Goal: Task Accomplishment & Management: Use online tool/utility

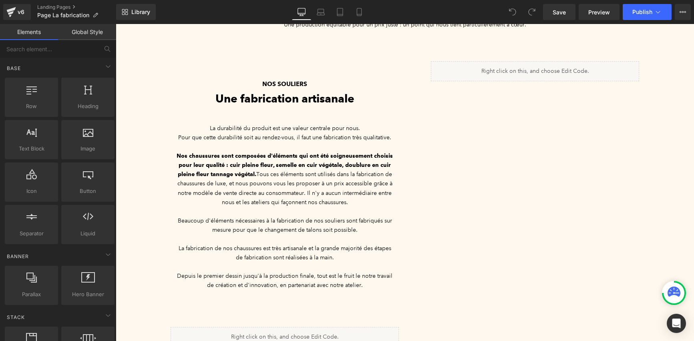
scroll to position [167, 0]
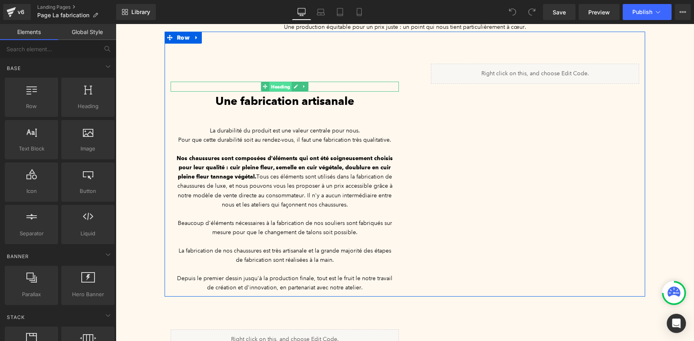
click at [278, 82] on span "Heading" at bounding box center [280, 87] width 22 height 10
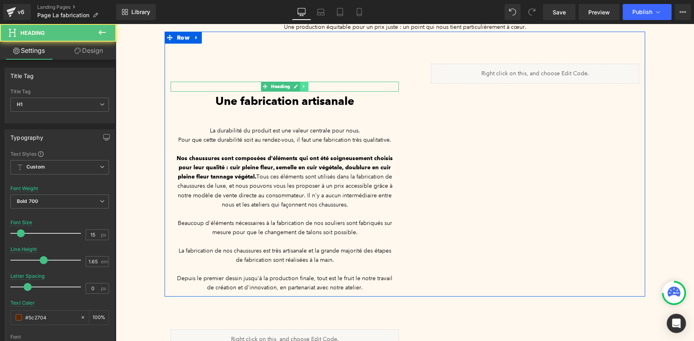
click at [304, 82] on link at bounding box center [304, 87] width 8 height 10
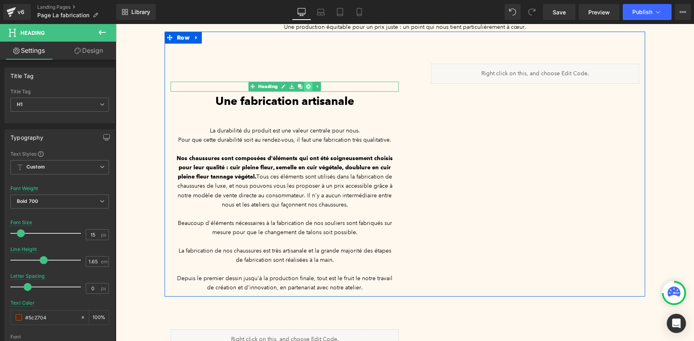
click at [306, 84] on icon at bounding box center [308, 86] width 4 height 5
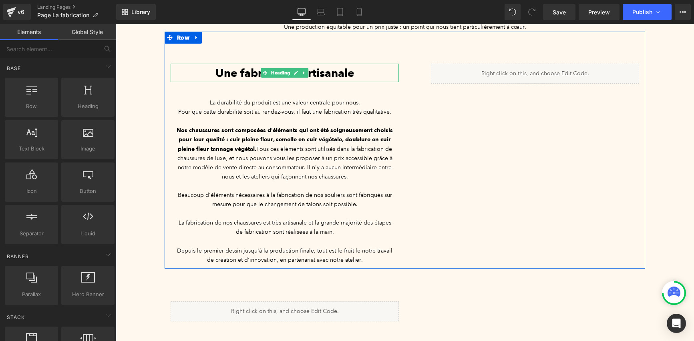
click at [305, 66] on span "Une fabrication artisanale" at bounding box center [284, 73] width 139 height 14
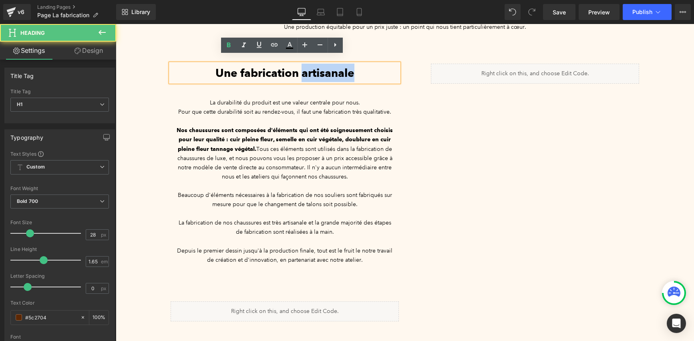
click at [305, 66] on span "Une fabrication artisanale" at bounding box center [284, 73] width 139 height 14
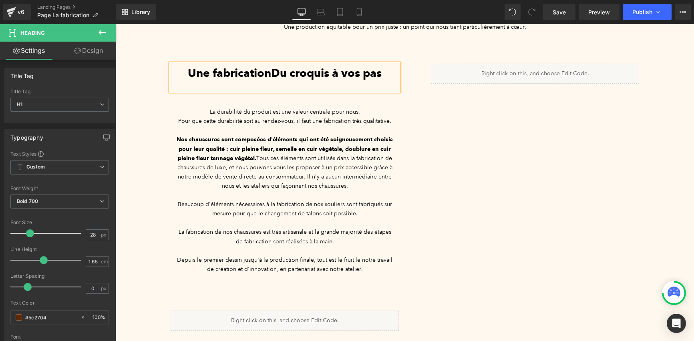
click at [270, 66] on span "Une fabricationDu croquis à vos pas" at bounding box center [285, 73] width 194 height 14
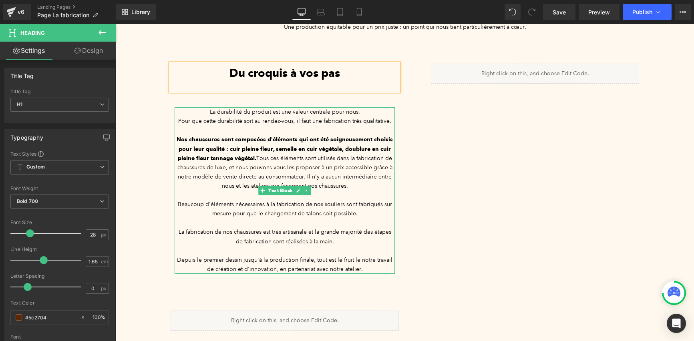
click at [305, 142] on strong "Nos chaussures sont composées d'éléments qui ont été soigneusement choisis pour…" at bounding box center [284, 148] width 216 height 25
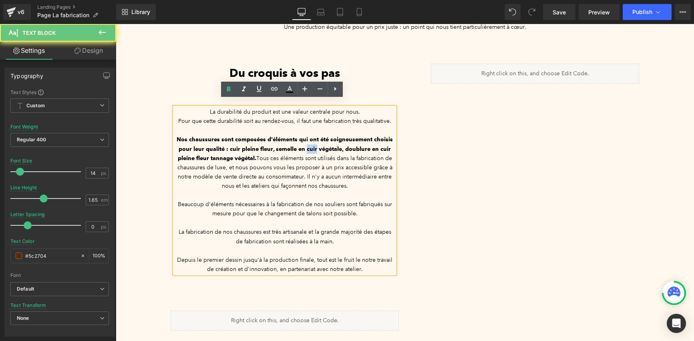
click at [305, 142] on strong "Nos chaussures sont composées d'éléments qui ont été soigneusement choisis pour…" at bounding box center [284, 148] width 216 height 25
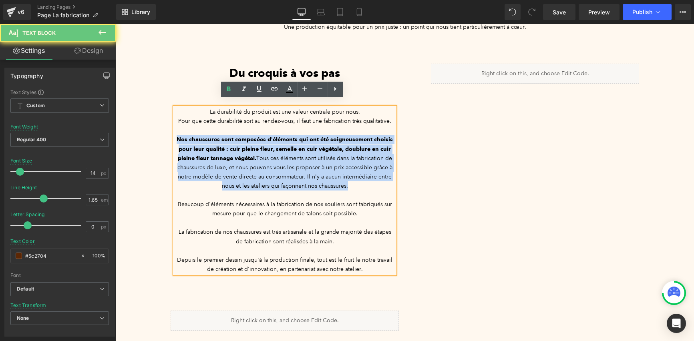
click at [305, 142] on strong "Nos chaussures sont composées d'éléments qui ont été soigneusement choisis pour…" at bounding box center [284, 148] width 216 height 25
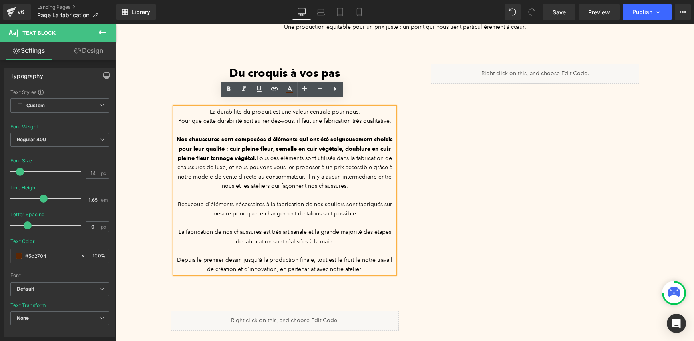
click at [362, 264] on p "Depuis le premier dessin jusqu'à la production finale, tout est le fruit le not…" at bounding box center [284, 264] width 220 height 18
drag, startPoint x: 362, startPoint y: 264, endPoint x: 189, endPoint y: 98, distance: 239.5
click at [189, 107] on div "La durabilité du produit est une valeur centrale pour nous. Pour que cette dura…" at bounding box center [284, 190] width 220 height 166
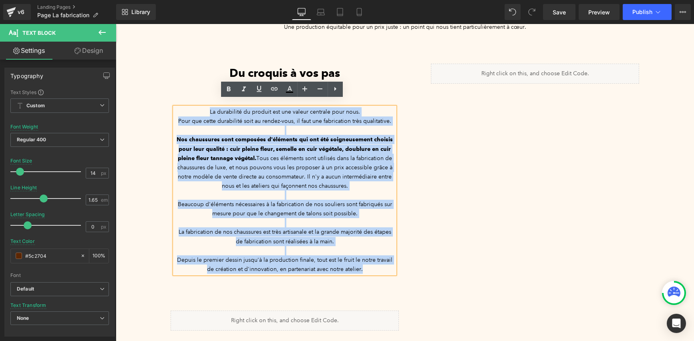
drag, startPoint x: 199, startPoint y: 107, endPoint x: 367, endPoint y: 268, distance: 232.4
click at [367, 268] on div "Du croquis à vos pas Heading La durabilité du produit est une valeur centrale p…" at bounding box center [404, 155] width 480 height 246
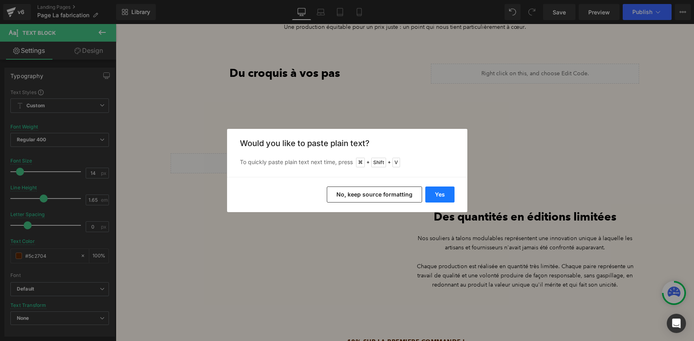
click at [433, 193] on button "Yes" at bounding box center [439, 195] width 29 height 16
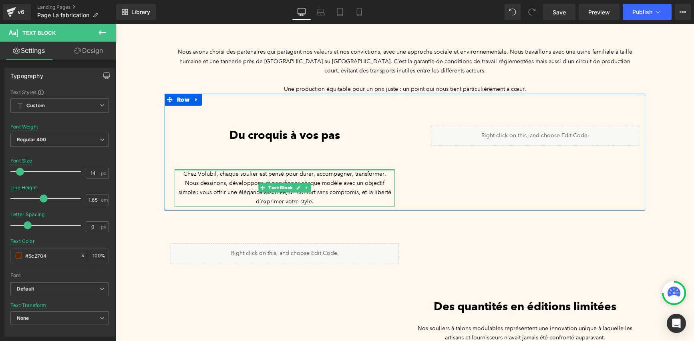
scroll to position [54, 0]
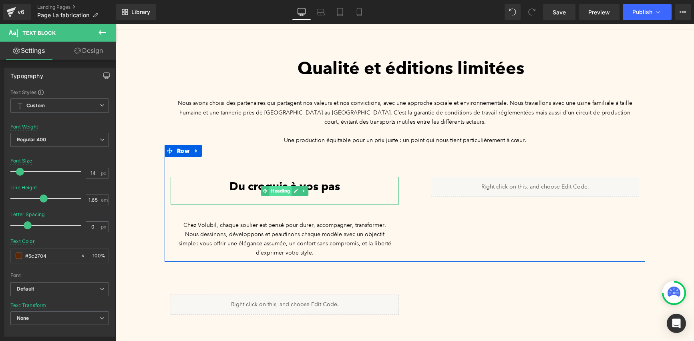
click at [276, 186] on span "Heading" at bounding box center [280, 191] width 22 height 10
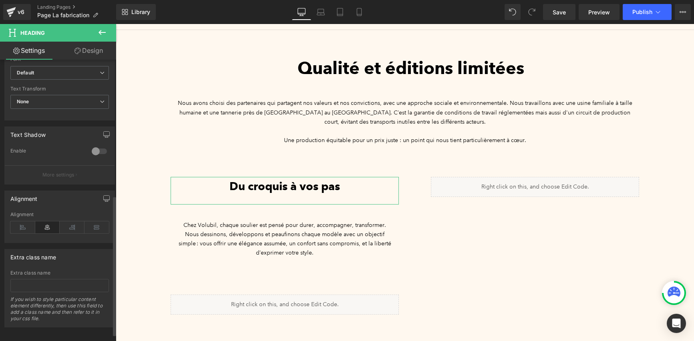
scroll to position [286, 0]
click at [73, 222] on icon at bounding box center [72, 225] width 25 height 12
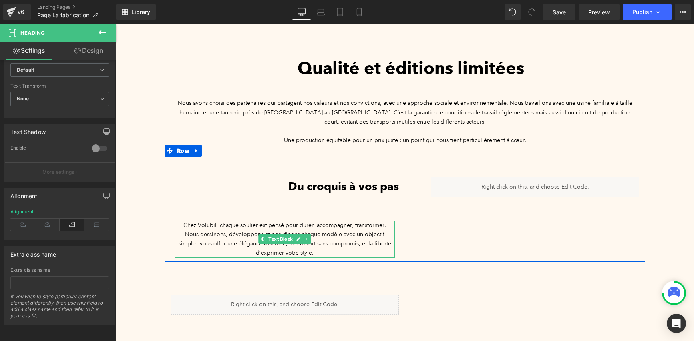
click at [306, 234] on link at bounding box center [307, 239] width 8 height 10
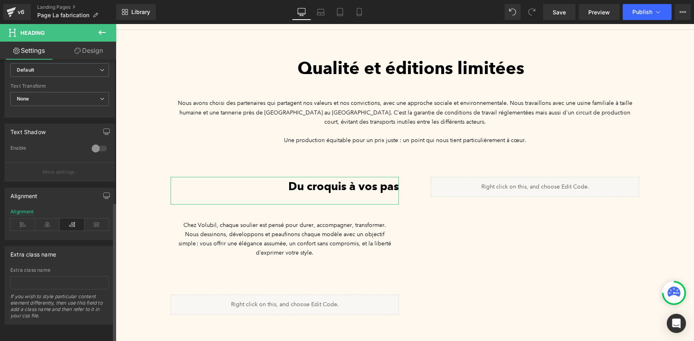
click at [64, 219] on icon at bounding box center [72, 225] width 25 height 12
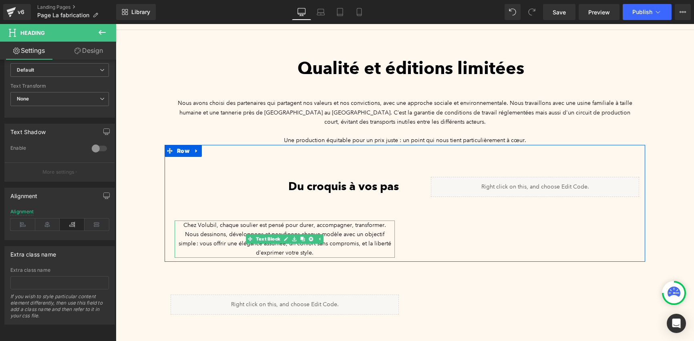
click at [215, 231] on font "Nous dessinons, développons et peaufinons chaque modèle avec un objectif simple…" at bounding box center [285, 244] width 213 height 26
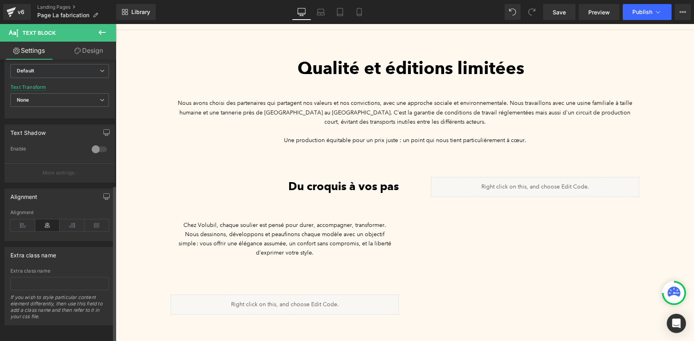
scroll to position [225, 0]
click at [74, 224] on icon at bounding box center [72, 225] width 25 height 12
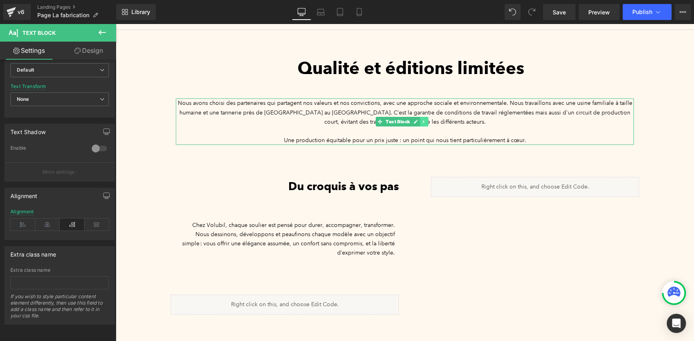
click at [425, 117] on link at bounding box center [423, 122] width 8 height 10
click at [426, 120] on icon at bounding box center [428, 122] width 4 height 4
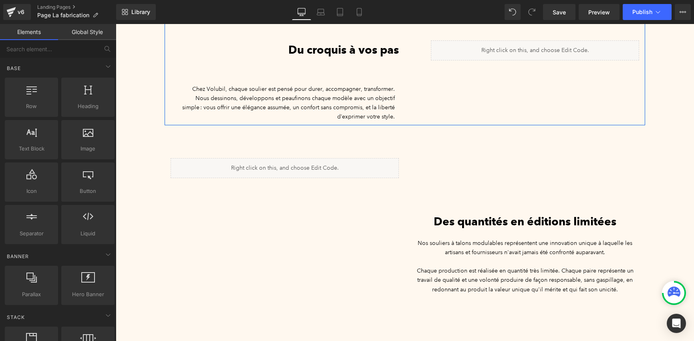
scroll to position [183, 0]
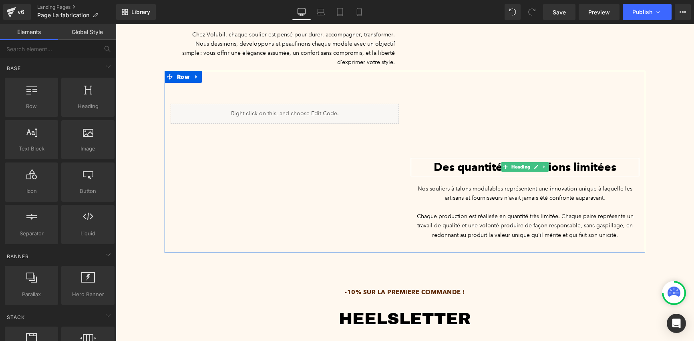
click at [479, 160] on span "Des quantités en éditions limitées" at bounding box center [524, 167] width 183 height 14
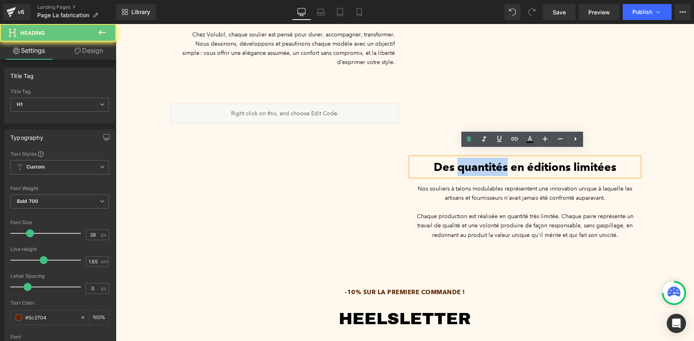
click at [479, 160] on span "Des quantités en éditions limitées" at bounding box center [524, 167] width 183 height 14
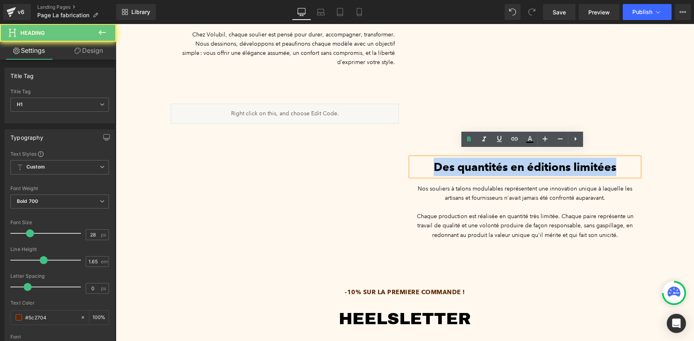
click at [479, 160] on span "Des quantités en éditions limitées" at bounding box center [524, 167] width 183 height 14
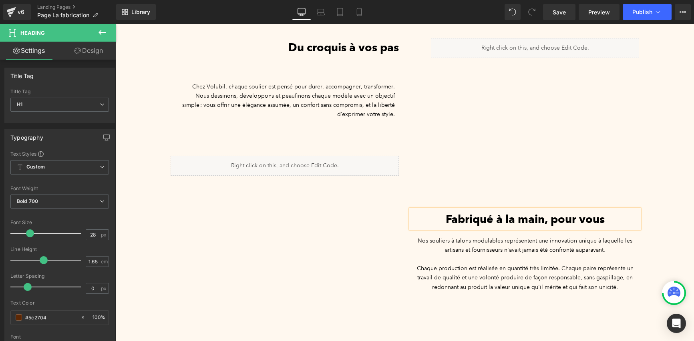
scroll to position [116, 0]
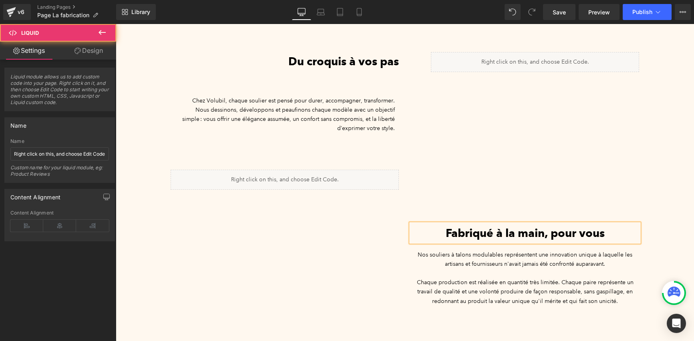
click at [348, 177] on div "Liquid" at bounding box center [284, 180] width 228 height 20
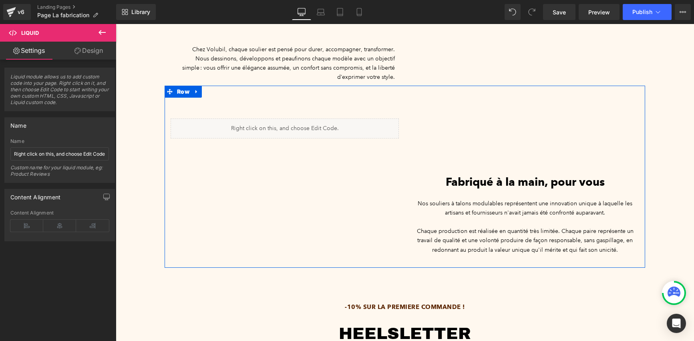
scroll to position [155, 0]
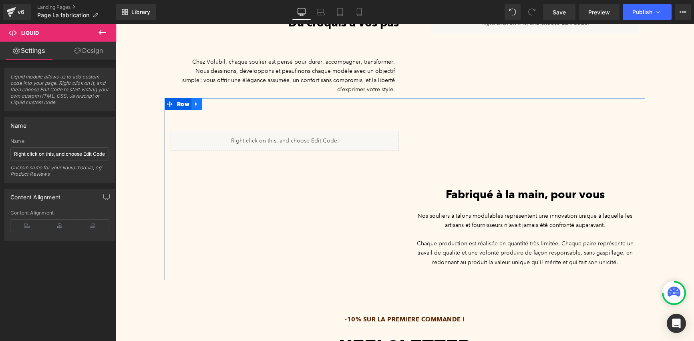
click at [194, 101] on icon at bounding box center [197, 104] width 6 height 6
click at [204, 101] on icon at bounding box center [207, 104] width 6 height 6
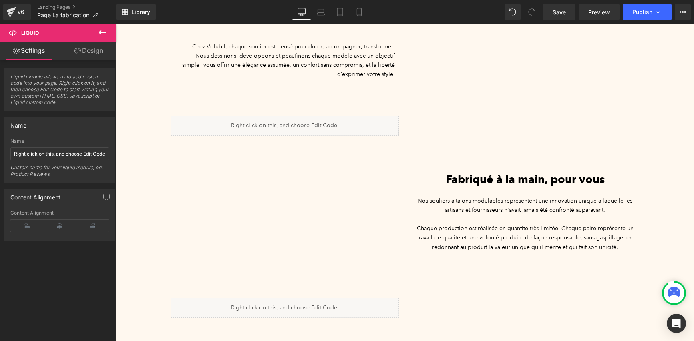
scroll to position [108, 0]
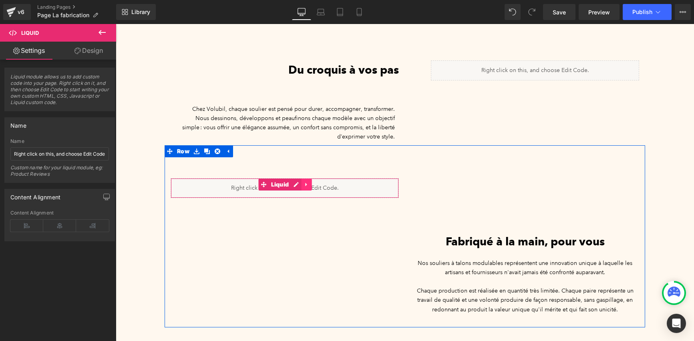
click at [305, 182] on icon at bounding box center [306, 185] width 6 height 6
click at [310, 182] on icon at bounding box center [312, 185] width 6 height 6
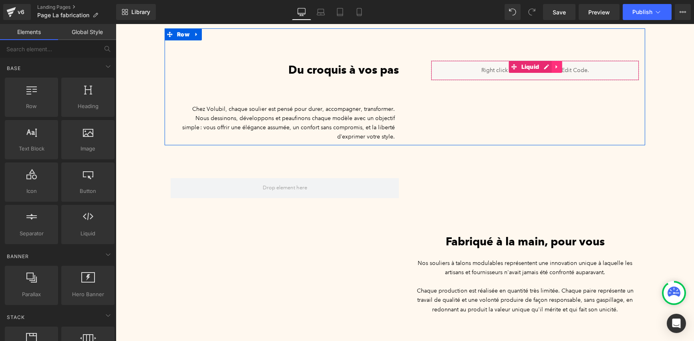
click at [555, 65] on icon at bounding box center [556, 67] width 2 height 4
click at [549, 64] on icon at bounding box center [551, 67] width 6 height 6
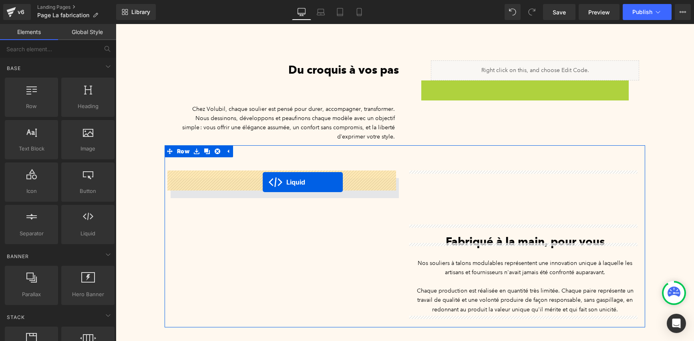
drag, startPoint x: 512, startPoint y: 79, endPoint x: 261, endPoint y: 182, distance: 272.1
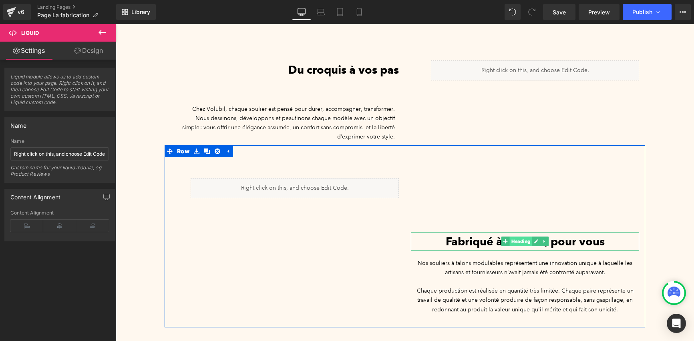
click at [517, 237] on span "Heading" at bounding box center [520, 242] width 22 height 10
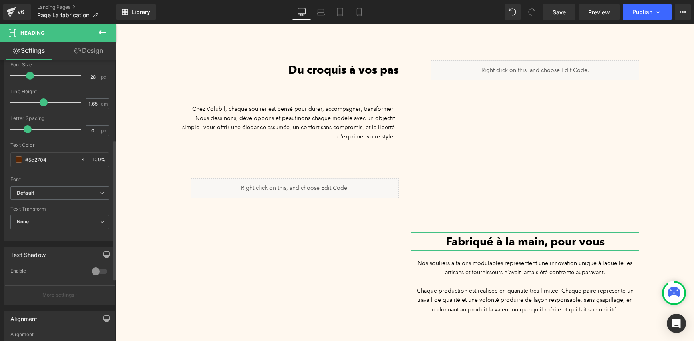
scroll to position [286, 0]
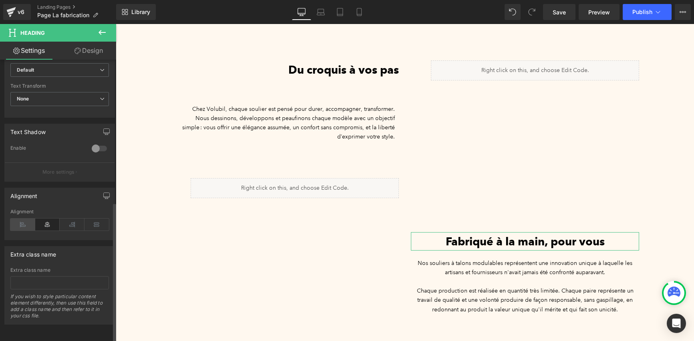
click at [25, 219] on icon at bounding box center [22, 225] width 25 height 12
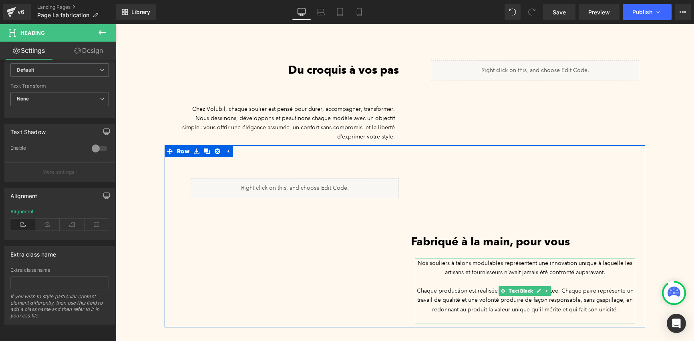
click at [437, 287] on span "Chaque production est réalisée en quantité très limitée. Chaque paire représent…" at bounding box center [525, 300] width 217 height 26
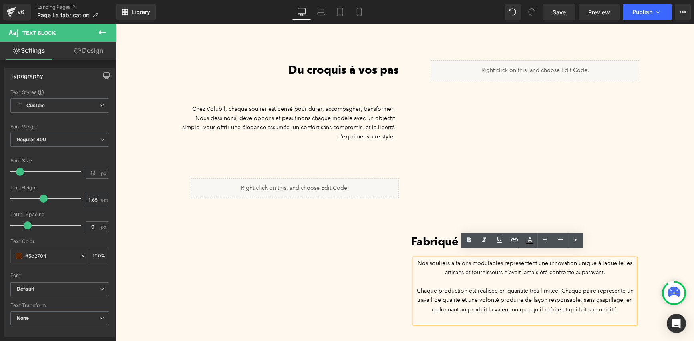
click at [383, 297] on div "Liquid Heading Fabriqué à la main, pour vous Heading Nos souliers à talons modu…" at bounding box center [404, 236] width 480 height 182
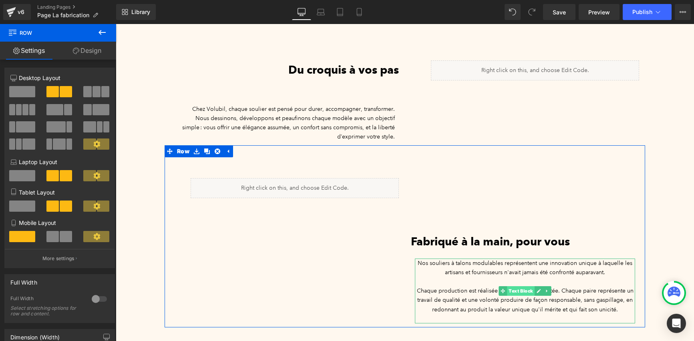
click at [520, 286] on span "Text Block" at bounding box center [521, 291] width 28 height 10
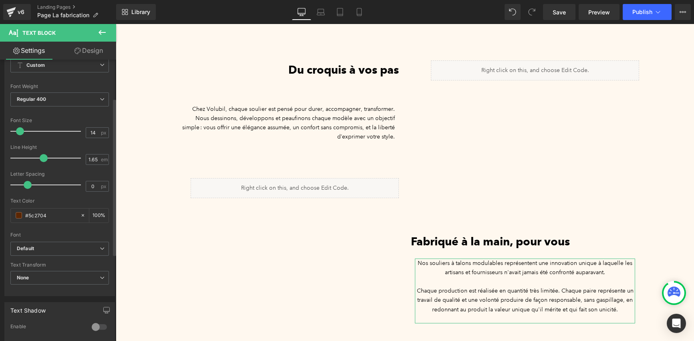
scroll to position [152, 0]
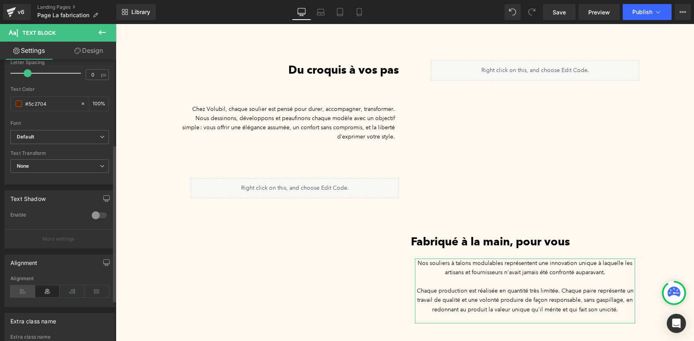
click at [24, 292] on icon at bounding box center [22, 291] width 25 height 12
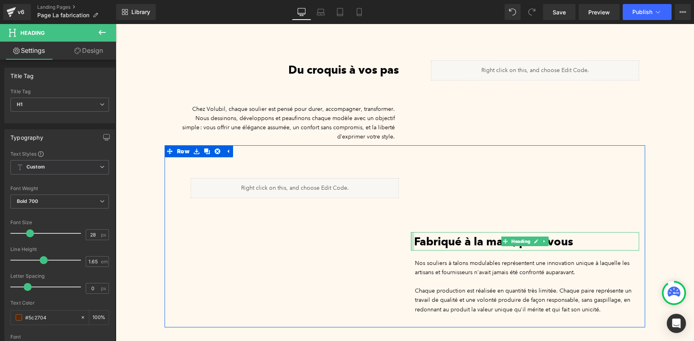
click at [411, 232] on div "Fabriqué à la main, pour vous Heading" at bounding box center [525, 241] width 228 height 18
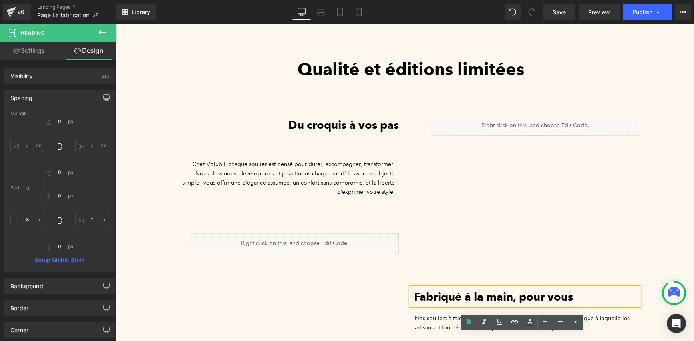
scroll to position [161, 0]
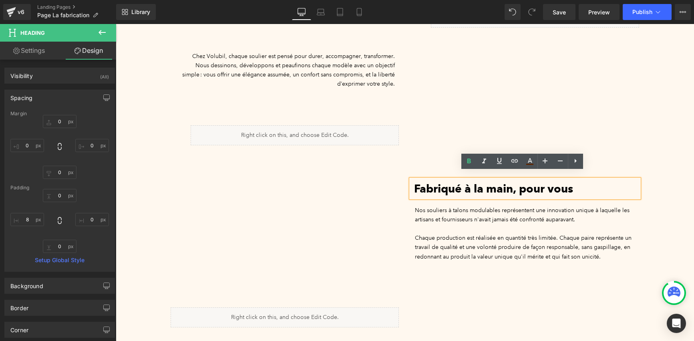
click at [582, 179] on h1 "Fabriqué à la main, pour vous" at bounding box center [526, 188] width 225 height 18
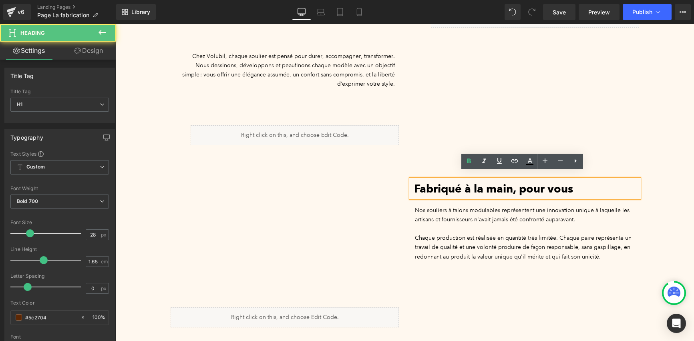
click at [582, 179] on h1 "Fabriqué à la main, pour vous" at bounding box center [526, 188] width 225 height 18
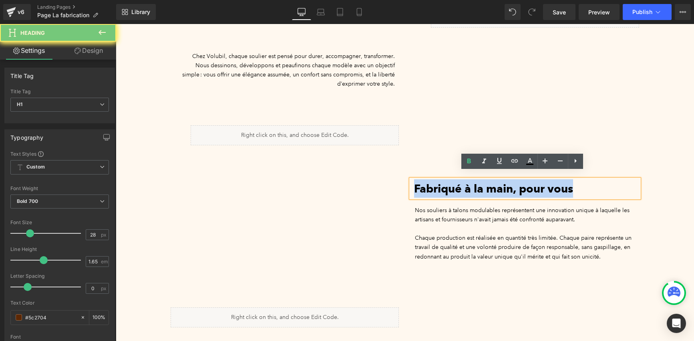
click at [582, 179] on h1 "Fabriqué à la main, pour vous" at bounding box center [526, 188] width 225 height 18
click at [576, 180] on h1 "Fabriqué à la main, pour vous" at bounding box center [526, 188] width 225 height 18
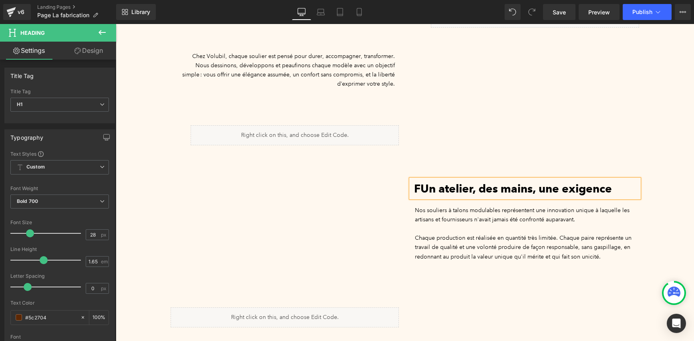
click at [417, 182] on font "FUn atelier, des mains, une exigence" at bounding box center [513, 189] width 198 height 14
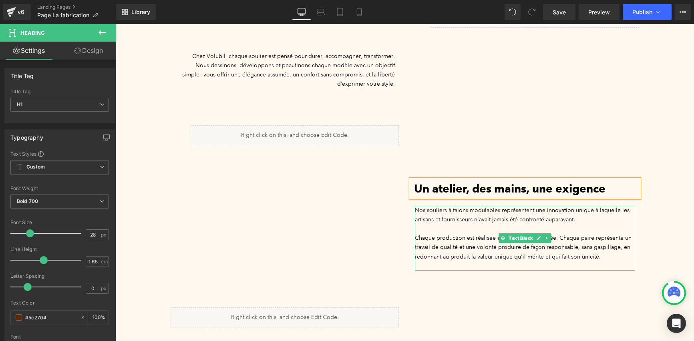
click at [482, 246] on span "Chaque production est réalisée en quantité très limitée. Chaque paire représent…" at bounding box center [523, 247] width 217 height 26
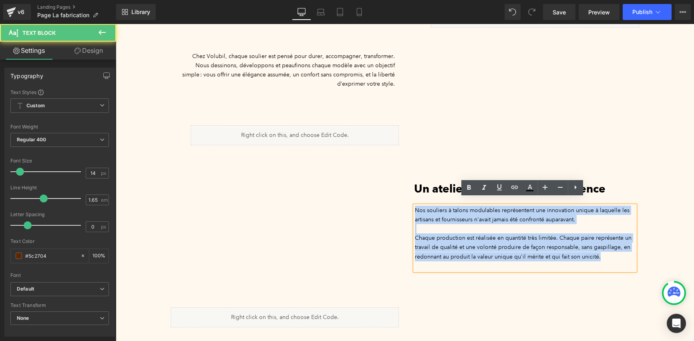
drag, startPoint x: 411, startPoint y: 203, endPoint x: 615, endPoint y: 249, distance: 208.8
click at [615, 249] on div "Nos souliers à talons modulables représentent une innovation unique à laquelle …" at bounding box center [525, 238] width 220 height 65
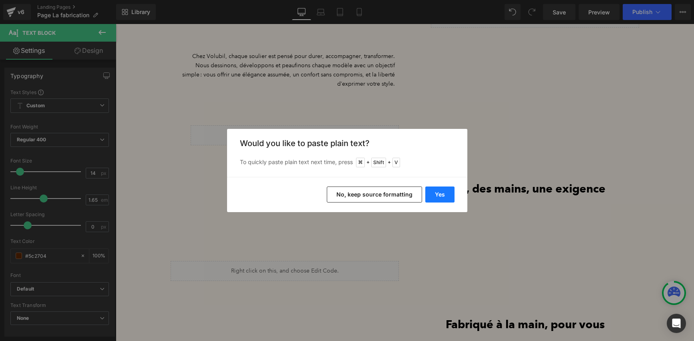
click at [441, 197] on button "Yes" at bounding box center [439, 195] width 29 height 16
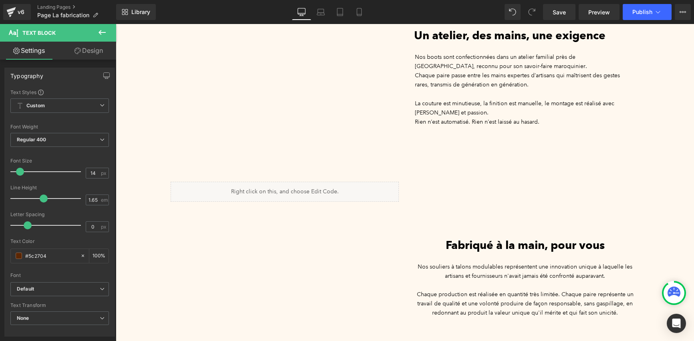
scroll to position [311, 0]
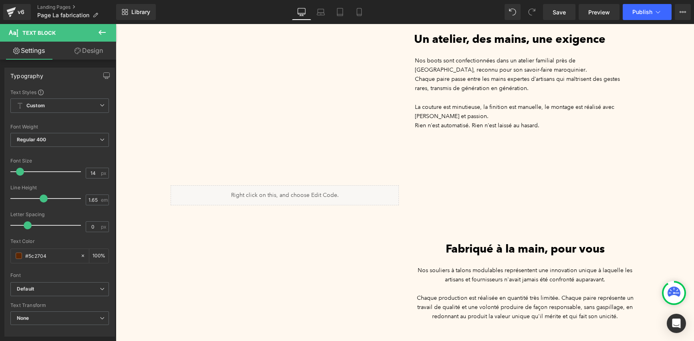
click at [97, 29] on icon at bounding box center [102, 33] width 10 height 10
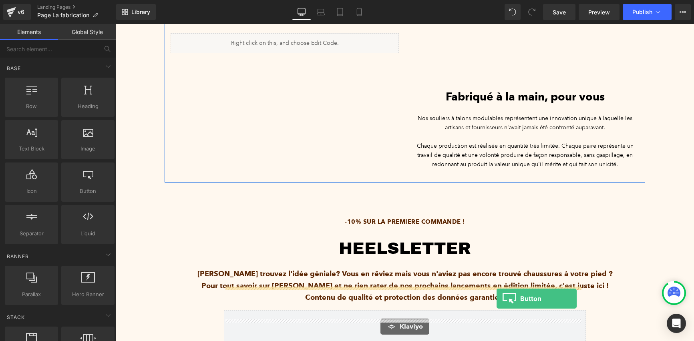
scroll to position [479, 0]
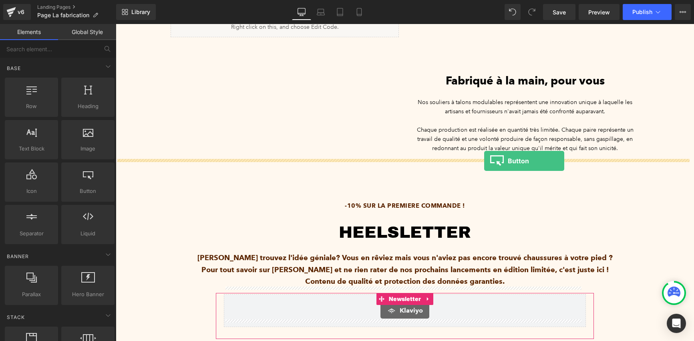
drag, startPoint x: 197, startPoint y: 211, endPoint x: 484, endPoint y: 161, distance: 291.8
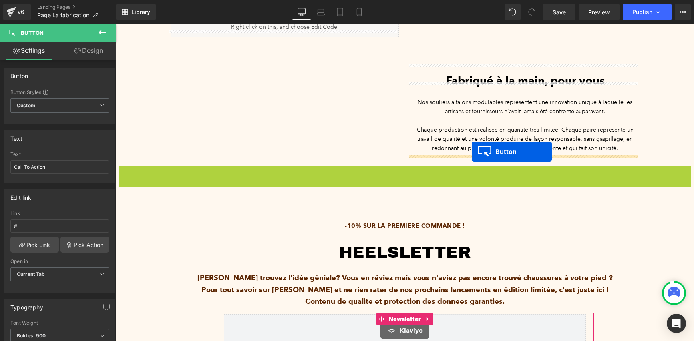
drag, startPoint x: 385, startPoint y: 166, endPoint x: 471, endPoint y: 152, distance: 87.2
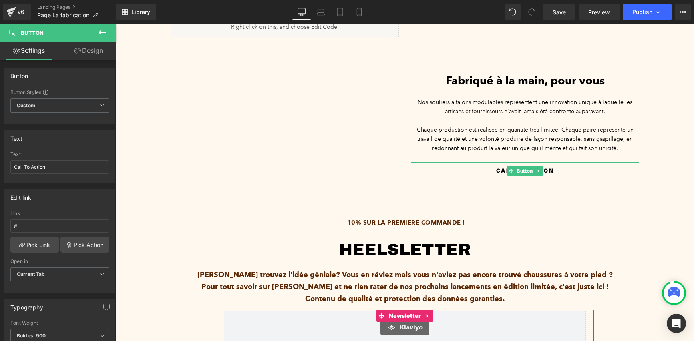
click at [485, 167] on link "Call To Action" at bounding box center [525, 170] width 80 height 17
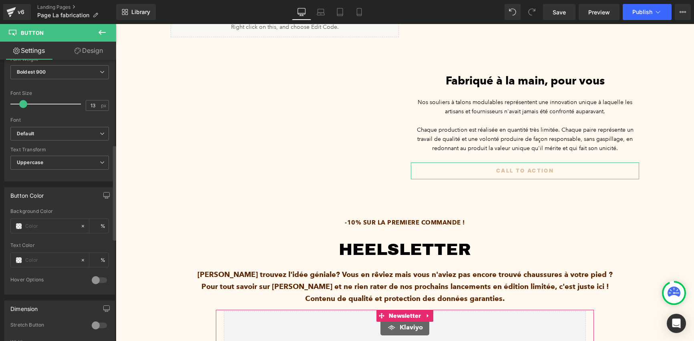
scroll to position [270, 0]
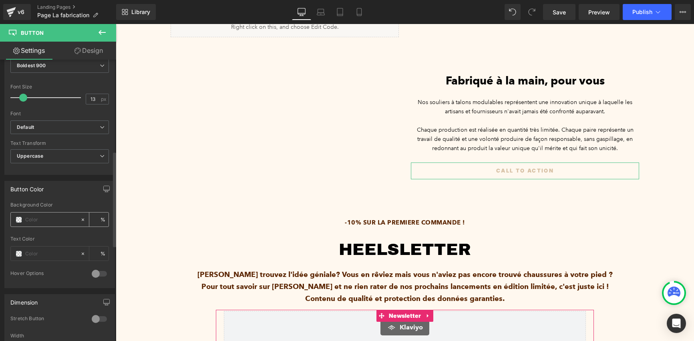
click at [20, 221] on span at bounding box center [19, 220] width 6 height 6
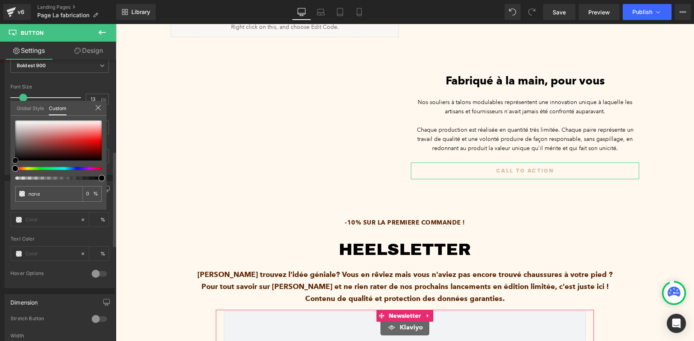
type input "#0a0909"
type input "100"
type input "#0a0909"
type input "100"
click at [21, 159] on div at bounding box center [58, 140] width 86 height 40
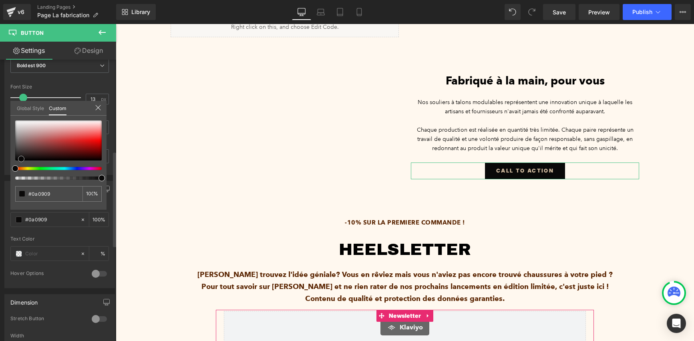
type input "#070707"
type input "#050505"
type input "#020202"
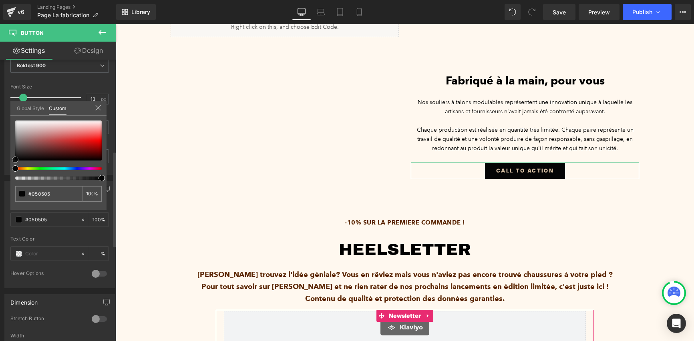
type input "#020202"
drag, startPoint x: 20, startPoint y: 159, endPoint x: 5, endPoint y: 160, distance: 15.3
click at [5, 175] on div "Button Color rgba(2, 2, 2, 1) Background Color #020202 100 % Text Color % 0 Hov…" at bounding box center [60, 231] width 120 height 113
type input "#000000"
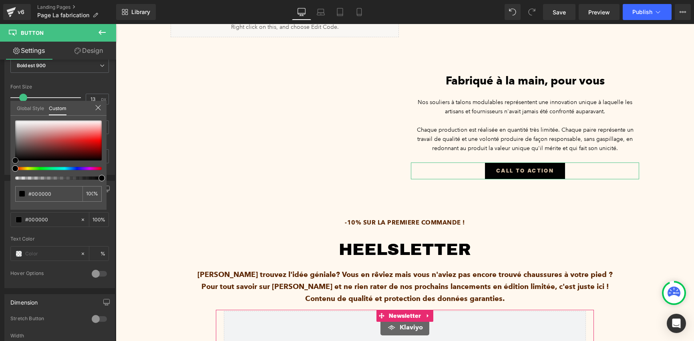
drag, startPoint x: 13, startPoint y: 161, endPoint x: -8, endPoint y: 170, distance: 22.4
click at [0, 170] on html "Button You are previewing how the will restyle your page. You can not edit Elem…" at bounding box center [347, 170] width 694 height 341
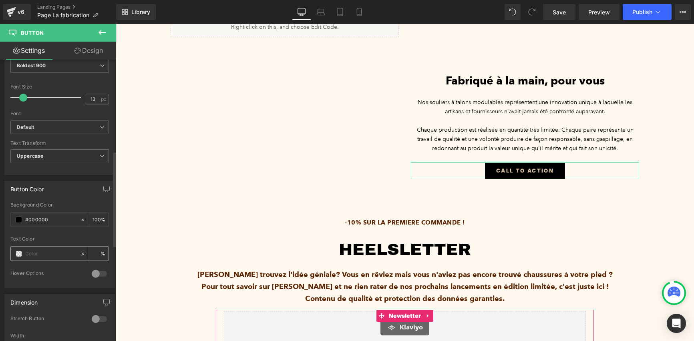
click at [19, 252] on span at bounding box center [19, 254] width 6 height 6
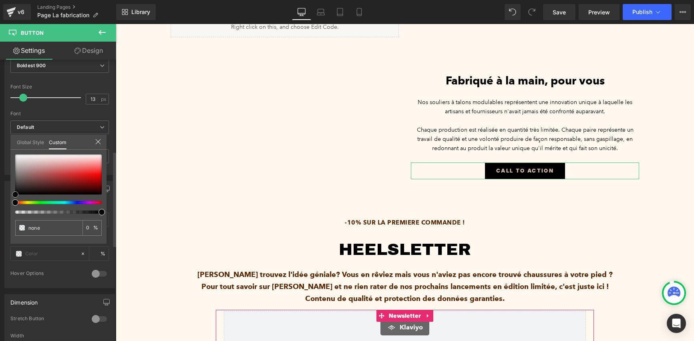
type input "#020202"
type input "100"
type input "#020202"
type input "100"
type input "#050505"
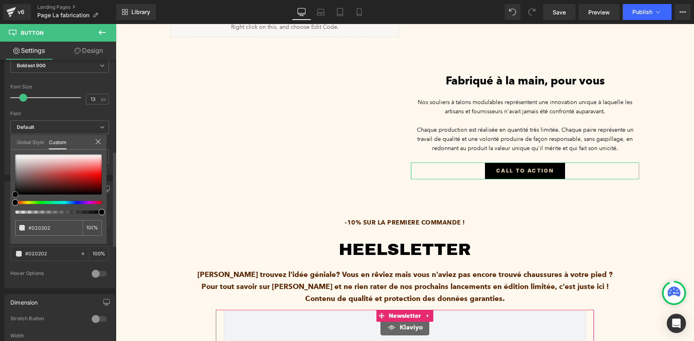
type input "#050505"
type input "#070707"
type input "#0a0a0a"
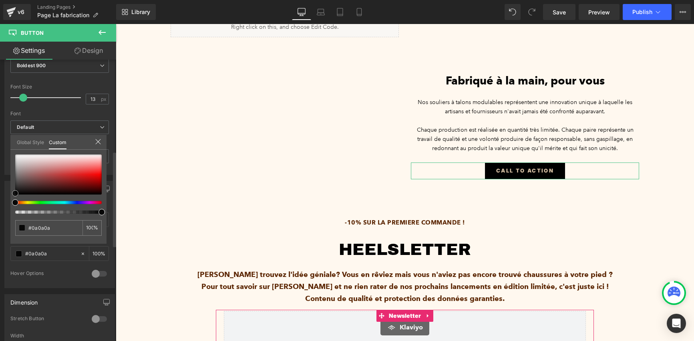
type input "#111111"
type input "#212121"
type input "#444444"
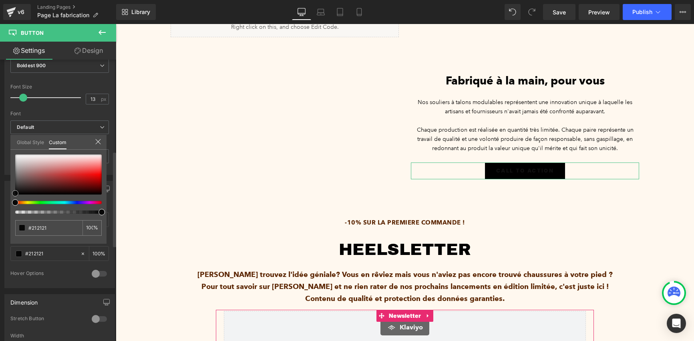
type input "#444444"
type input "#7f7f7f"
type input "#b2b2b2"
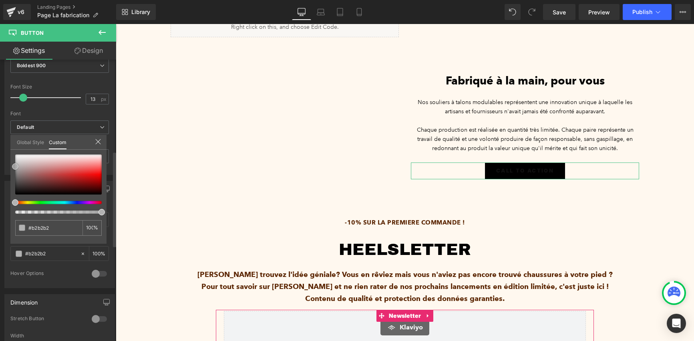
type input "#c6c6c6"
type input "#d1d1d1"
type input "#d3d3d3"
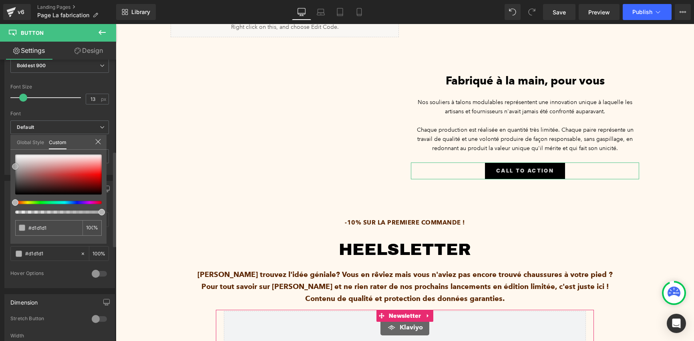
type input "#d3d3d3"
type input "#d6d6d6"
type input "#d8d8d8"
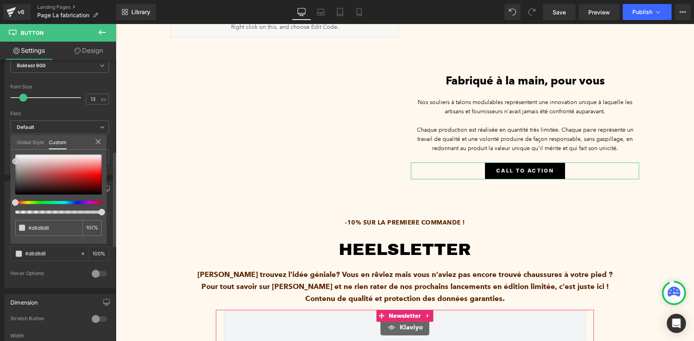
type input "#dbdbdb"
type input "#dddddd"
type input "#e0e0e0"
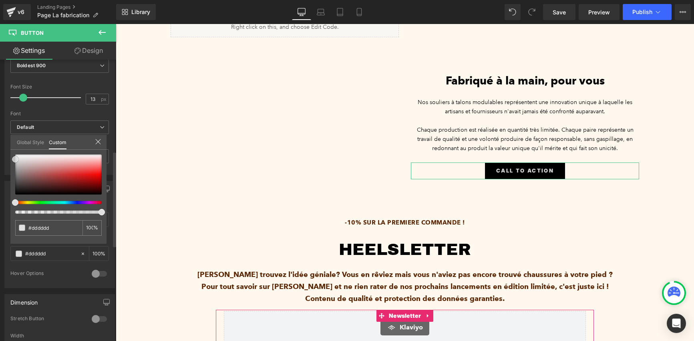
type input "#e0e0e0"
type input "#e2e2e2"
type input "#e5e5e5"
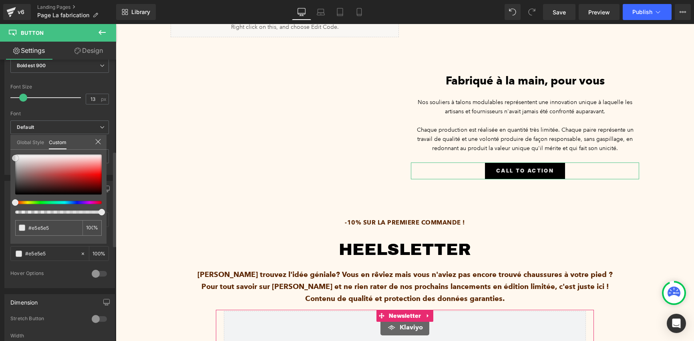
type input "#e8e8e8"
type input "#eaeaea"
type input "#ededed"
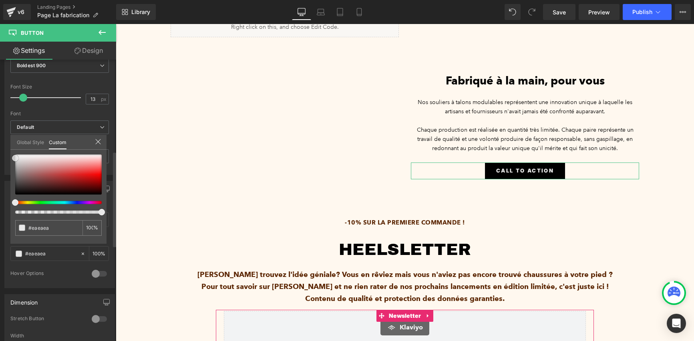
type input "#ededed"
type input "#efefef"
type input "#f4f4f4"
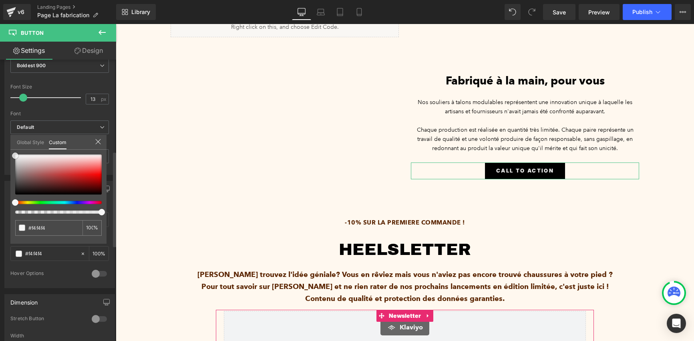
type input "#f7f7f7"
type input "#f9f9f9"
type input "#fcfcfc"
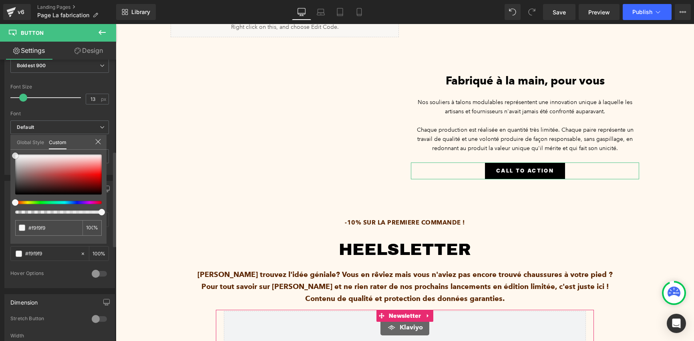
type input "#fcfcfc"
drag, startPoint x: 16, startPoint y: 194, endPoint x: 11, endPoint y: 154, distance: 40.0
click at [11, 154] on div "#fcfcfc 100 %" at bounding box center [58, 198] width 96 height 89
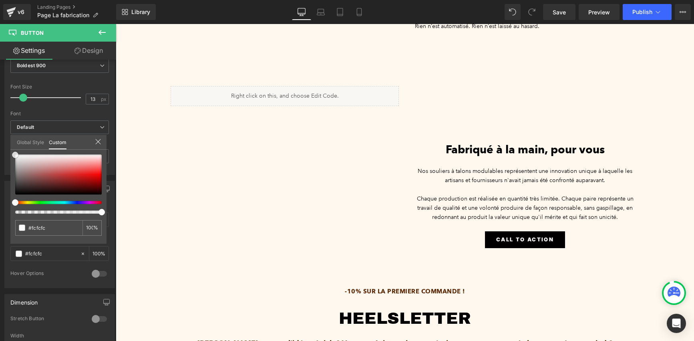
scroll to position [349, 0]
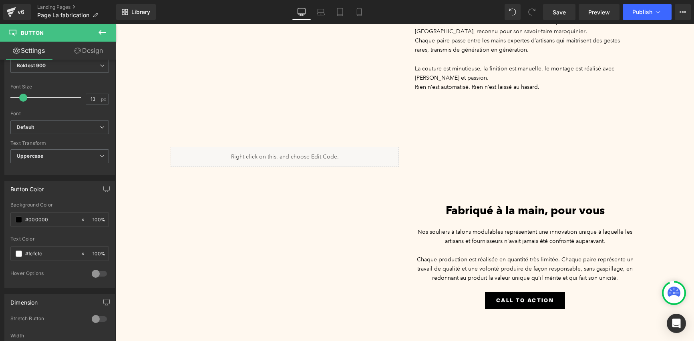
click at [494, 205] on body "Passer au contenu Retours gratuits - Livraison offerte à partir de 200€ d'achat…" at bounding box center [405, 238] width 578 height 1127
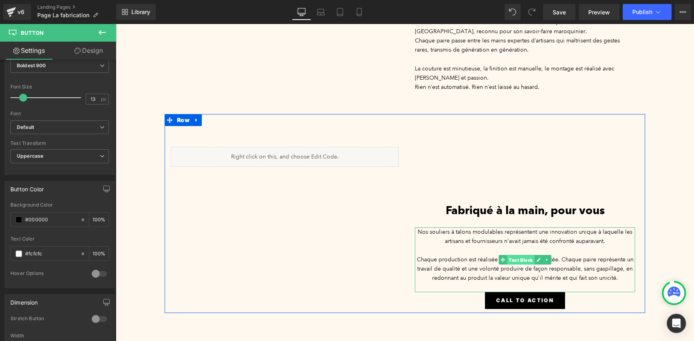
click at [510, 255] on span "Text Block" at bounding box center [521, 260] width 28 height 10
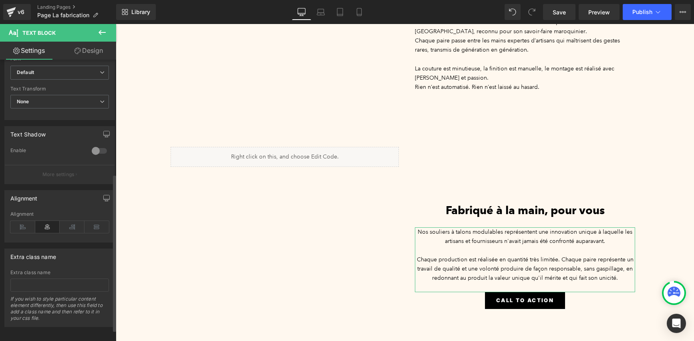
scroll to position [225, 0]
click at [23, 223] on icon at bounding box center [22, 225] width 25 height 12
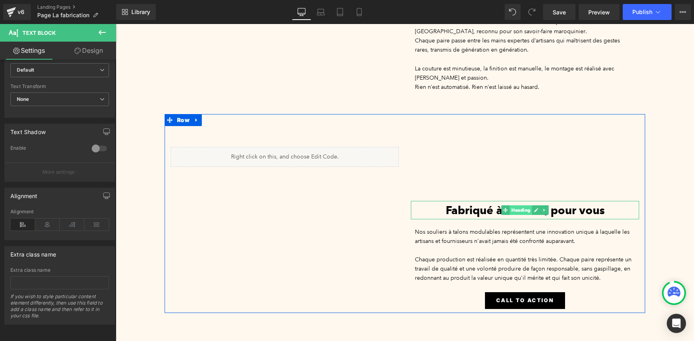
click at [517, 205] on span "Heading" at bounding box center [520, 210] width 22 height 10
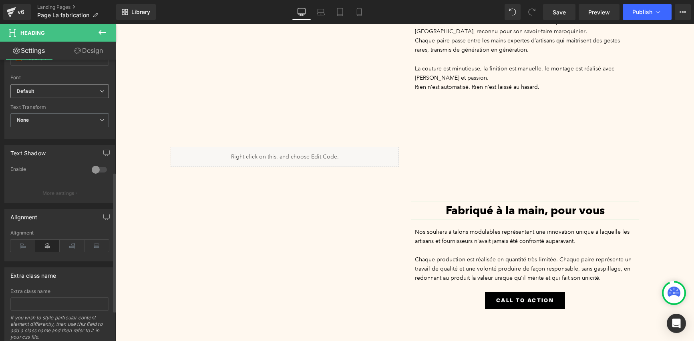
scroll to position [267, 0]
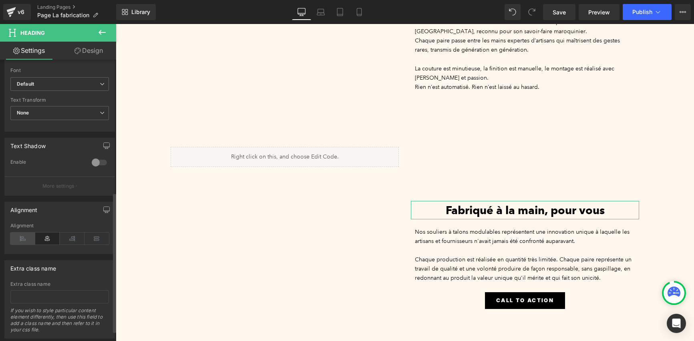
click at [22, 243] on icon at bounding box center [22, 239] width 25 height 12
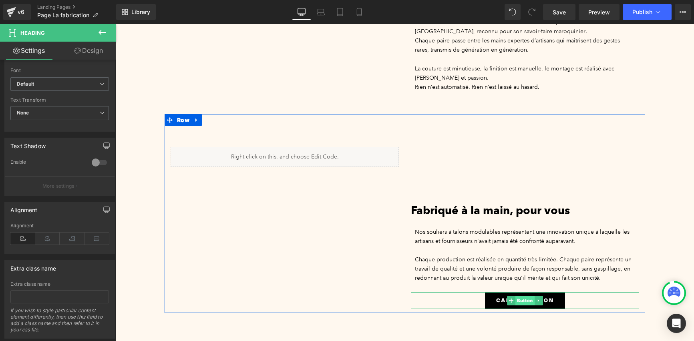
click at [520, 296] on span "Button" at bounding box center [524, 301] width 19 height 10
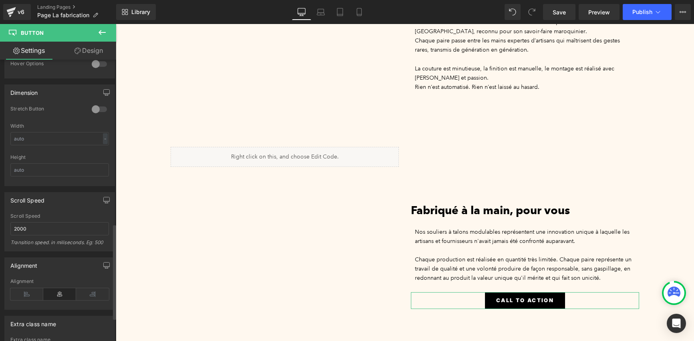
scroll to position [485, 0]
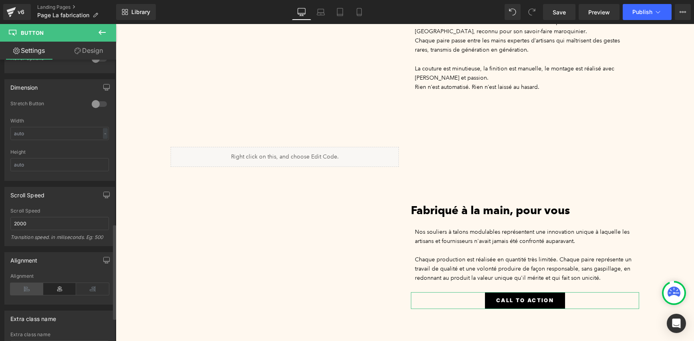
click at [32, 289] on icon at bounding box center [26, 289] width 33 height 12
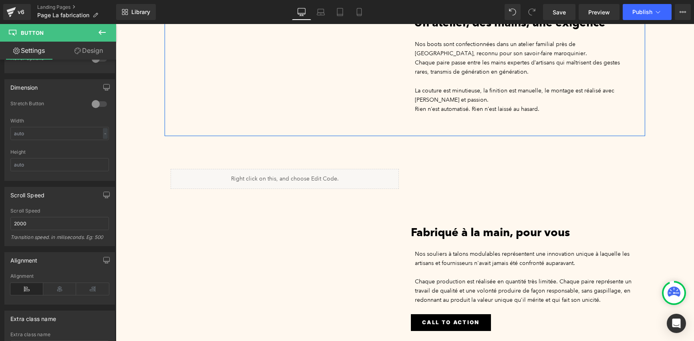
scroll to position [348, 0]
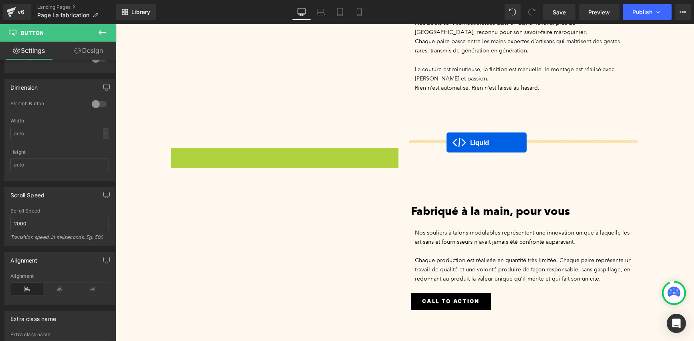
drag, startPoint x: 260, startPoint y: 147, endPoint x: 446, endPoint y: 142, distance: 186.6
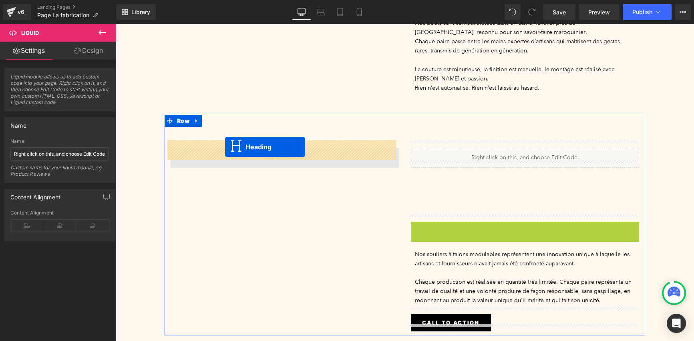
drag, startPoint x: 503, startPoint y: 222, endPoint x: 225, endPoint y: 147, distance: 287.7
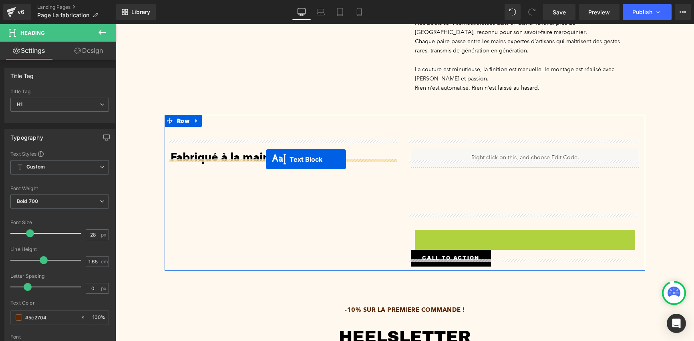
drag, startPoint x: 499, startPoint y: 252, endPoint x: 266, endPoint y: 159, distance: 250.6
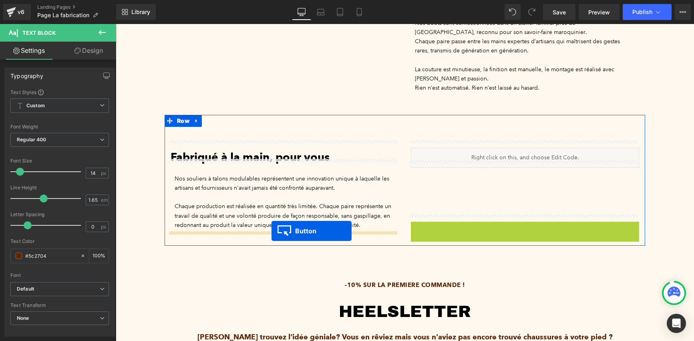
drag, startPoint x: 432, startPoint y: 222, endPoint x: 271, endPoint y: 231, distance: 161.1
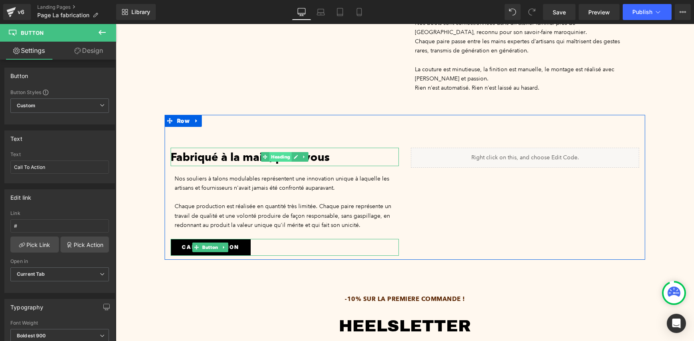
click at [279, 152] on span "Heading" at bounding box center [280, 157] width 22 height 10
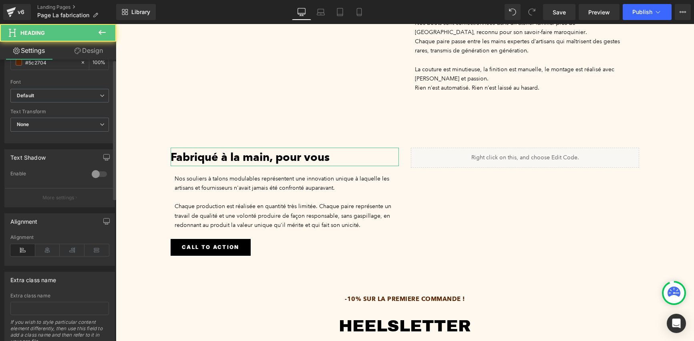
scroll to position [265, 0]
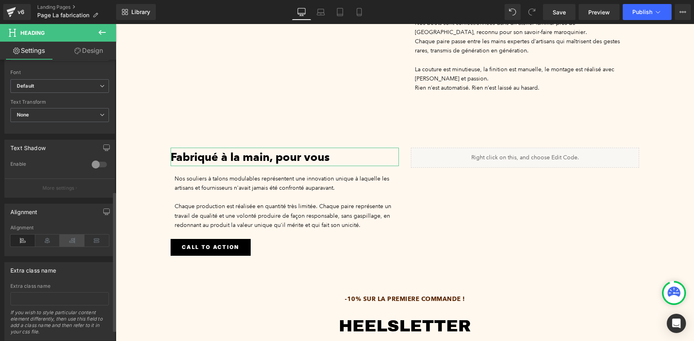
click at [72, 236] on icon at bounding box center [72, 241] width 25 height 12
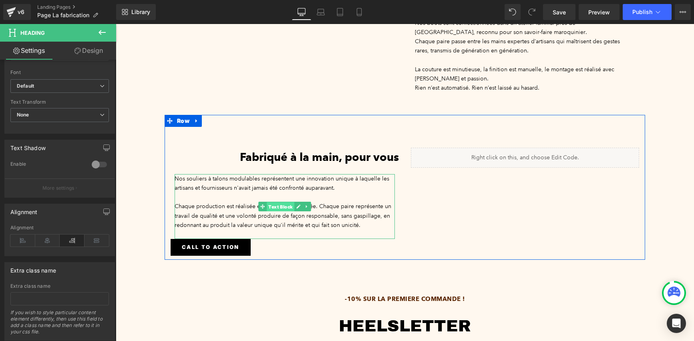
click at [278, 203] on span "Text Block" at bounding box center [281, 207] width 28 height 10
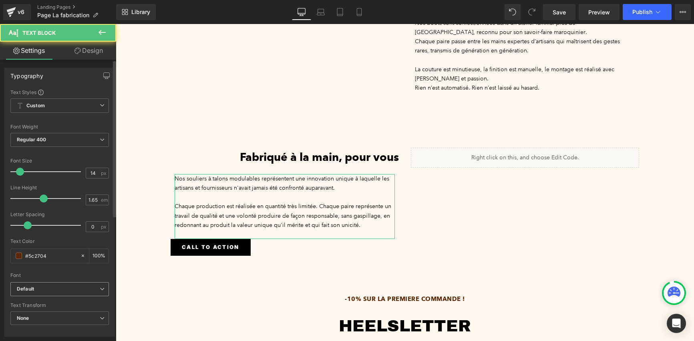
scroll to position [225, 0]
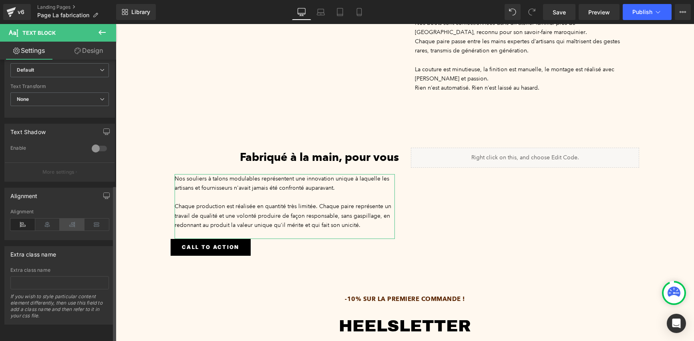
click at [74, 223] on icon at bounding box center [72, 225] width 25 height 12
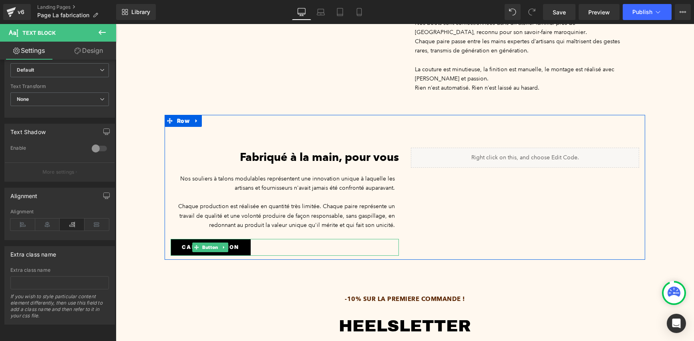
click at [215, 243] on span "Button" at bounding box center [210, 248] width 19 height 10
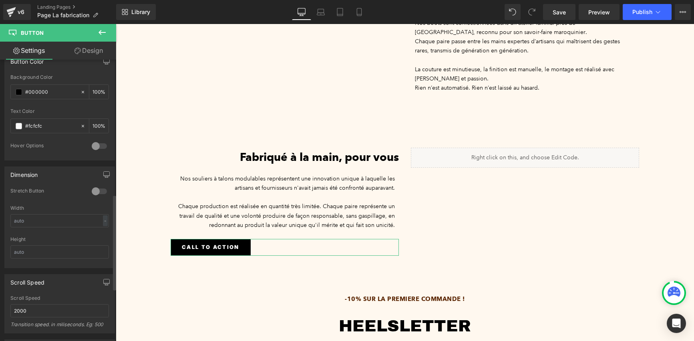
scroll to position [554, 0]
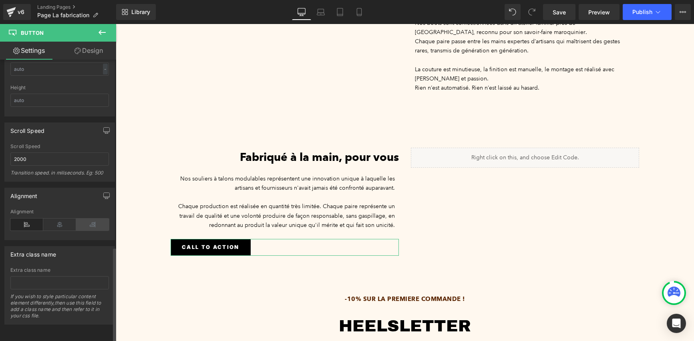
click at [84, 219] on icon at bounding box center [92, 225] width 33 height 12
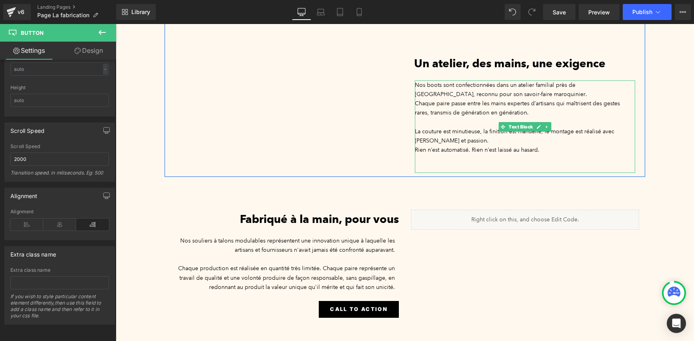
scroll to position [293, 0]
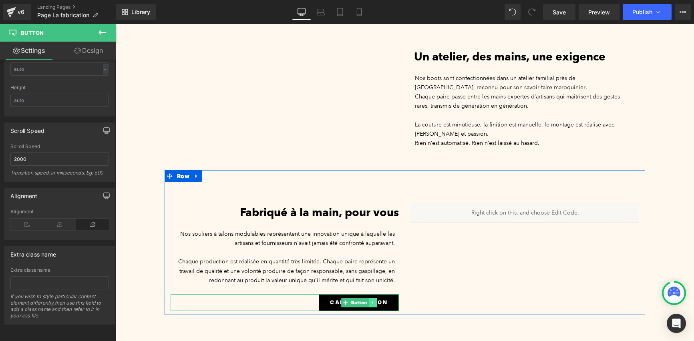
click at [371, 300] on icon at bounding box center [373, 302] width 4 height 5
click at [367, 300] on icon at bounding box center [369, 302] width 4 height 4
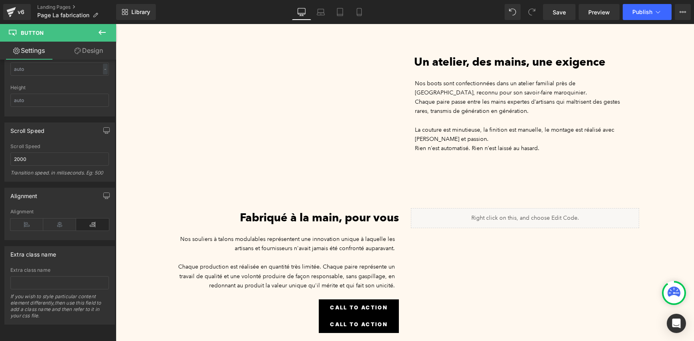
scroll to position [329, 0]
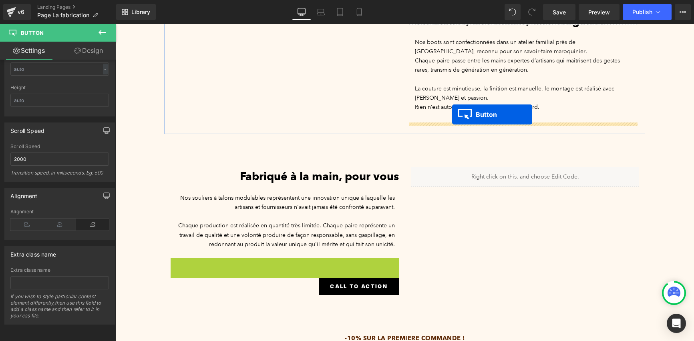
drag, startPoint x: 331, startPoint y: 259, endPoint x: 451, endPoint y: 115, distance: 187.8
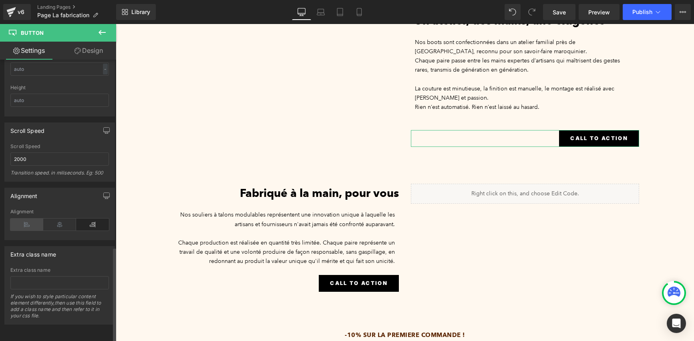
click at [29, 219] on icon at bounding box center [26, 225] width 33 height 12
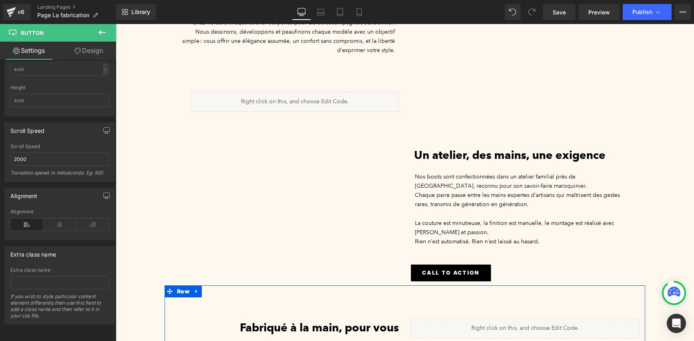
scroll to position [200, 0]
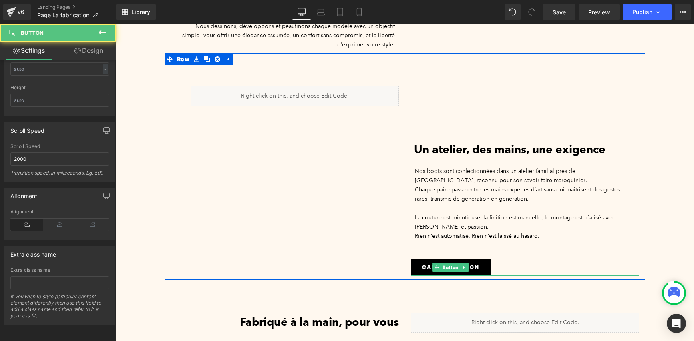
click at [476, 259] on link "Call To Action" at bounding box center [451, 267] width 80 height 17
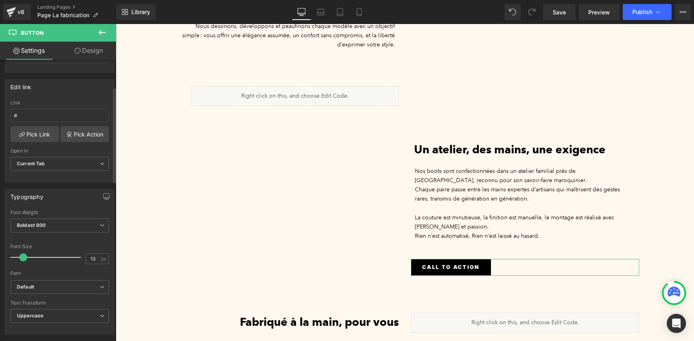
scroll to position [76, 0]
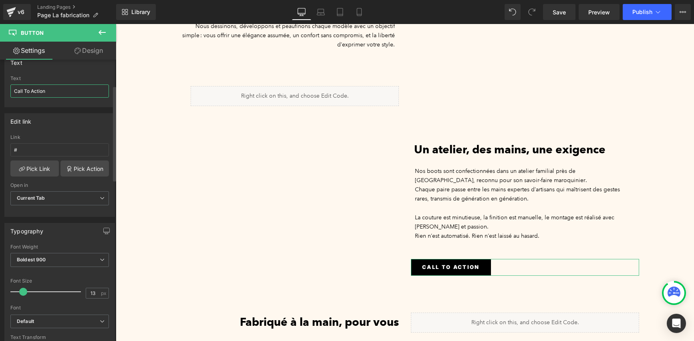
click at [72, 95] on input "Call To Action" at bounding box center [59, 90] width 98 height 13
type input "C"
type input "découvrir nos souliers"
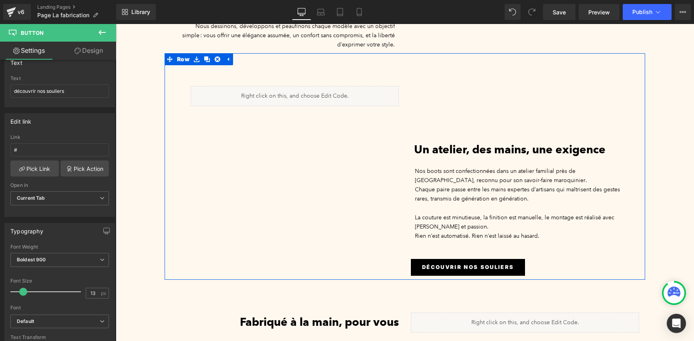
click at [329, 190] on div "Liquid Heading Un atelier, des mains, une exigence Heading Nos boots sont confe…" at bounding box center [404, 166] width 480 height 227
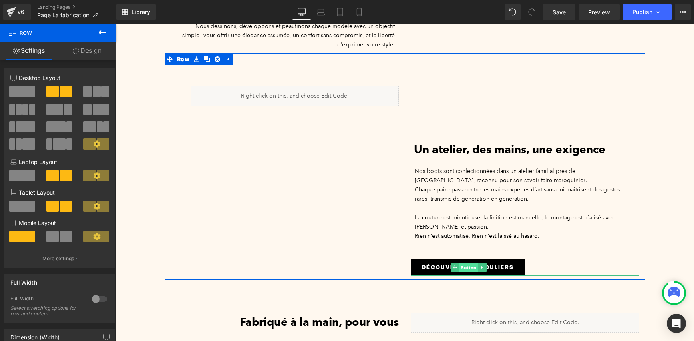
click at [464, 263] on span "Button" at bounding box center [468, 268] width 19 height 10
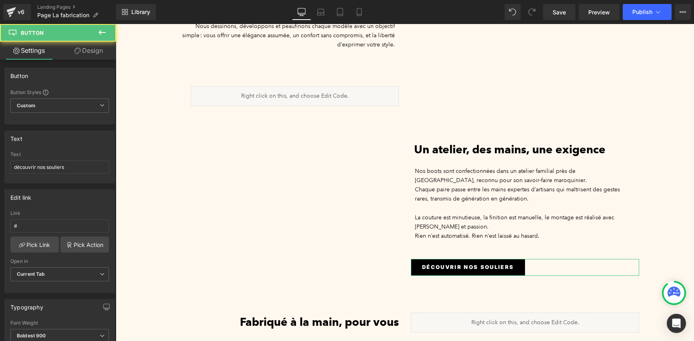
click at [97, 48] on link "Design" at bounding box center [89, 51] width 58 height 18
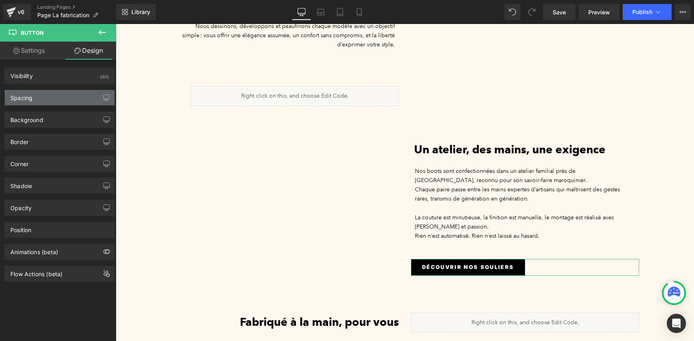
click at [78, 101] on div "Spacing" at bounding box center [60, 97] width 110 height 15
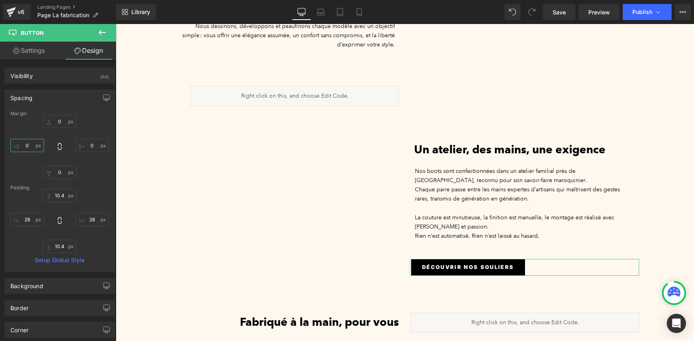
click at [31, 146] on input "0" at bounding box center [27, 145] width 34 height 13
type input "10"
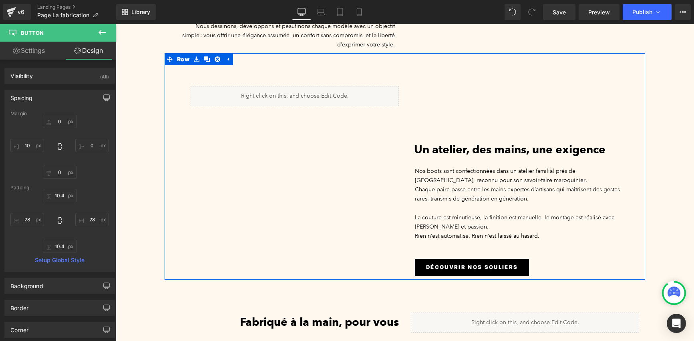
click at [229, 210] on div "Liquid Heading Un atelier, des mains, une exigence Heading Nos boots sont confe…" at bounding box center [404, 166] width 480 height 227
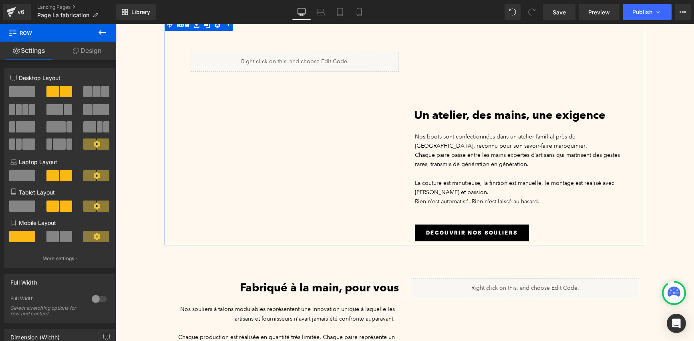
scroll to position [235, 0]
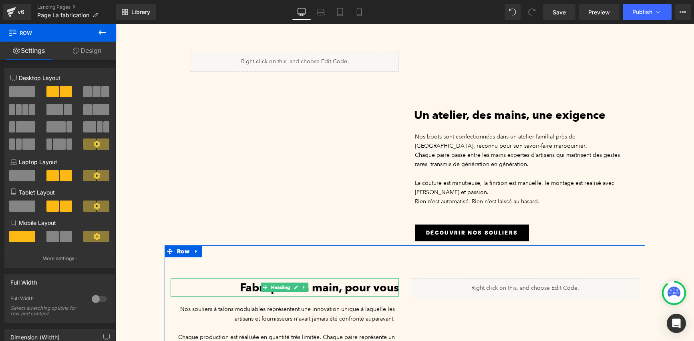
click at [325, 281] on font "Fabriqué à la main, pour vous" at bounding box center [319, 288] width 159 height 14
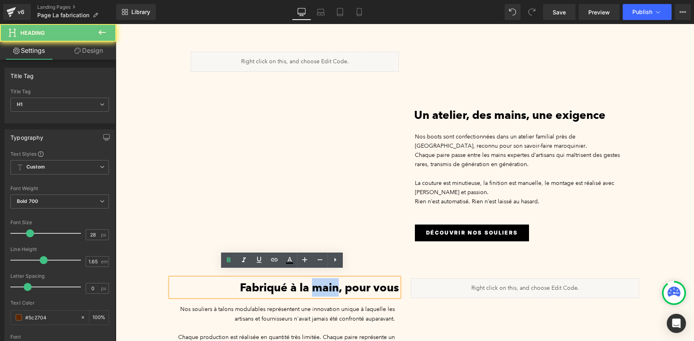
click at [325, 281] on font "Fabriqué à la main, pour vous" at bounding box center [319, 288] width 159 height 14
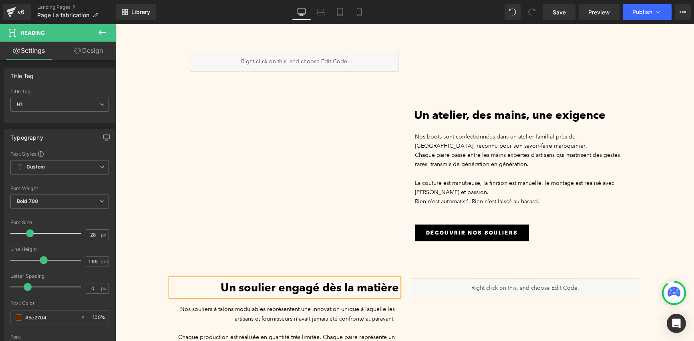
click at [349, 245] on div "Un soulier engagé dès la matière Heading Nos souliers à talons modulables repré…" at bounding box center [404, 317] width 480 height 145
